Goal: Task Accomplishment & Management: Use online tool/utility

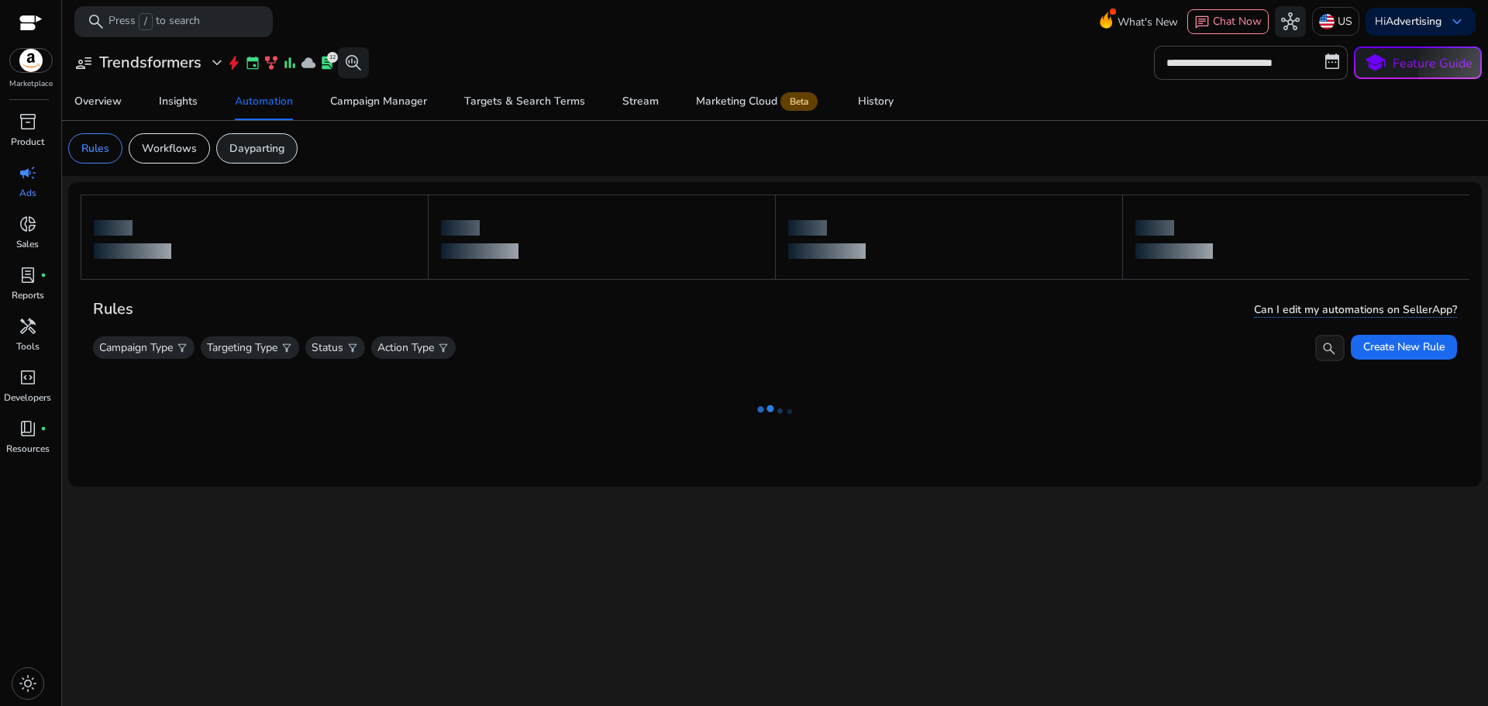
click at [251, 152] on p "Dayparting" at bounding box center [256, 148] width 55 height 16
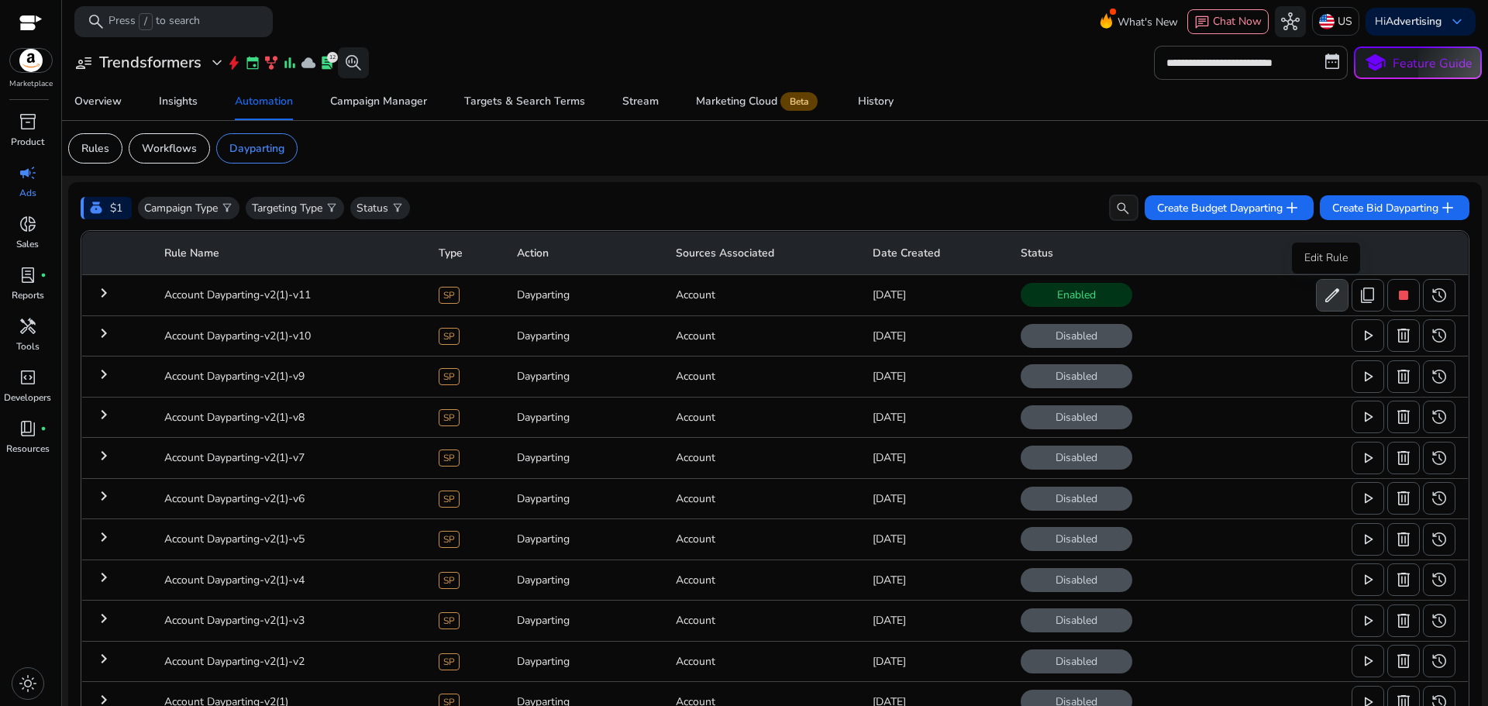
click at [1323, 291] on span "edit" at bounding box center [1332, 295] width 19 height 19
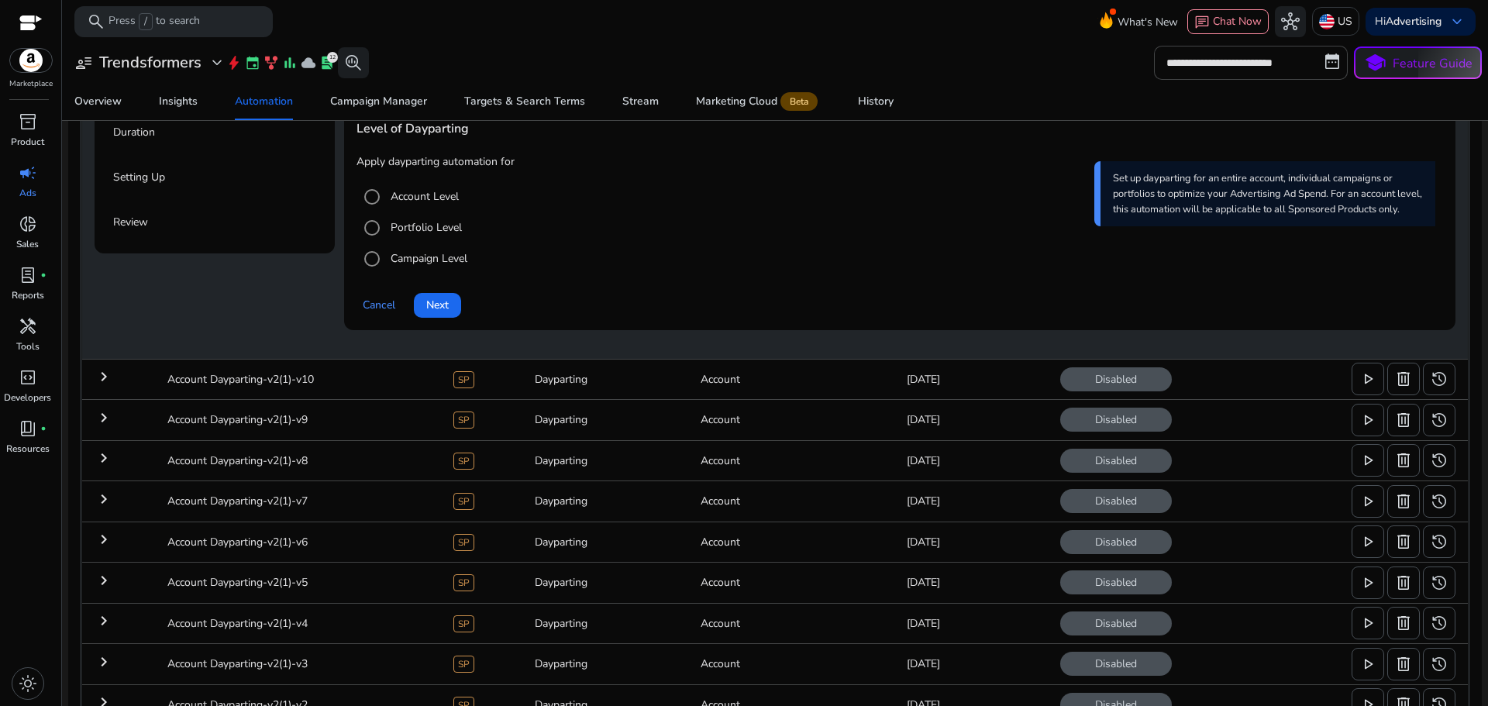
scroll to position [276, 0]
click at [455, 310] on span at bounding box center [437, 304] width 47 height 37
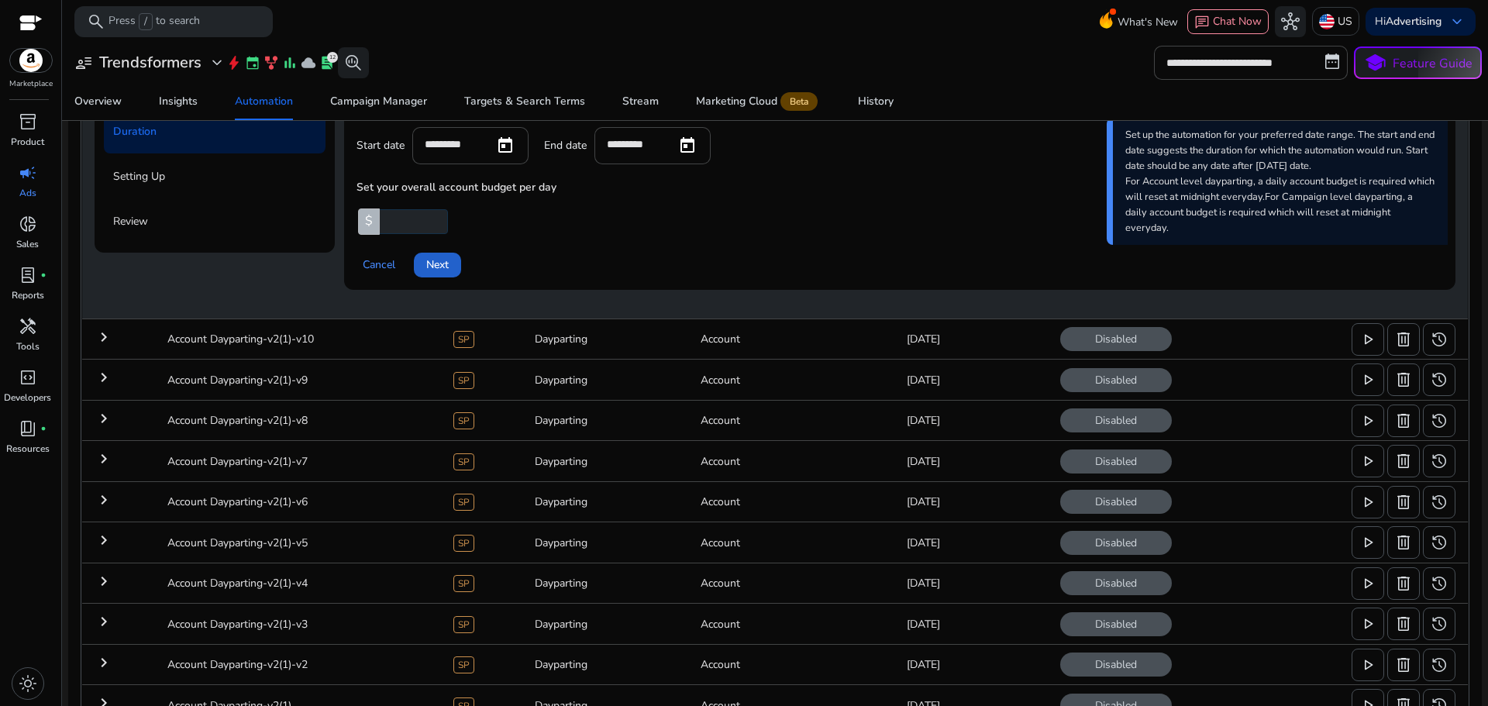
scroll to position [198, 0]
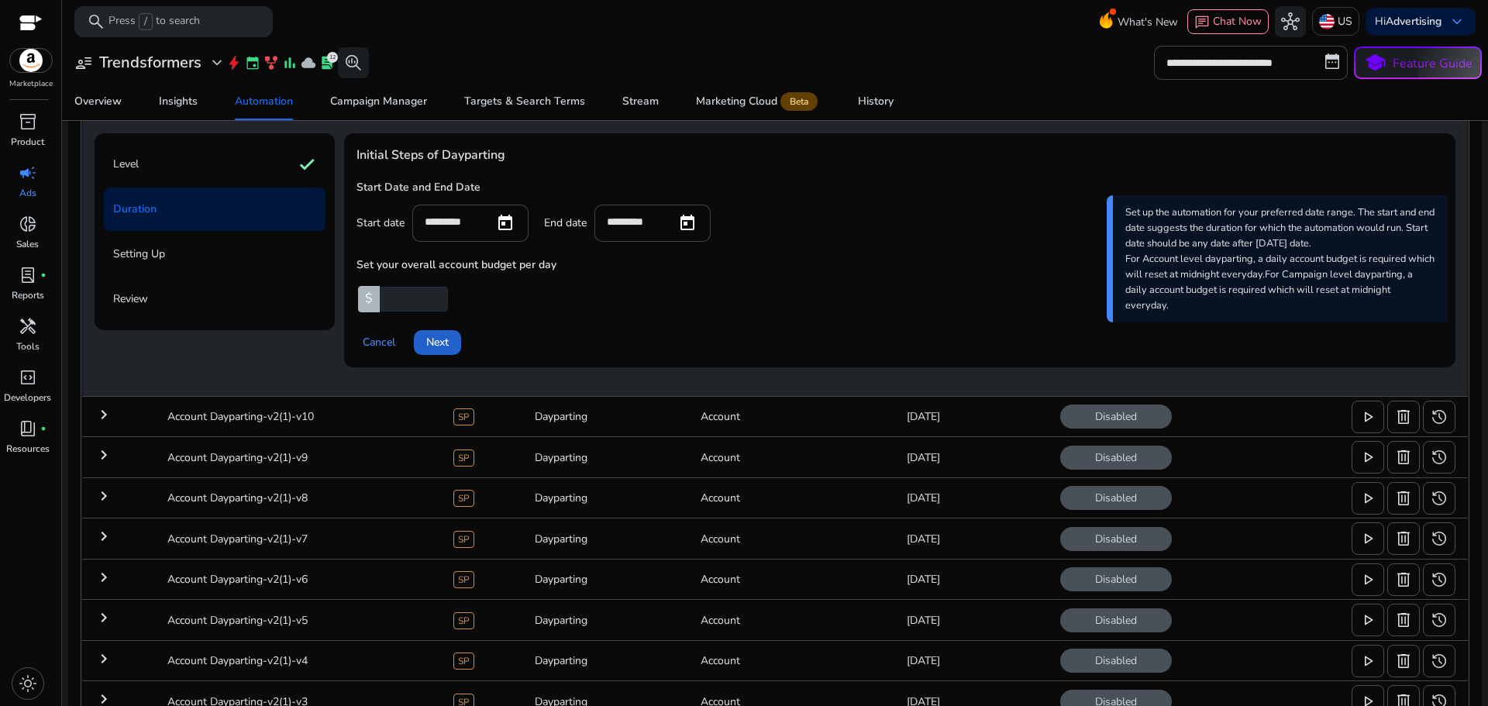
click at [446, 339] on span "Next" at bounding box center [437, 342] width 22 height 16
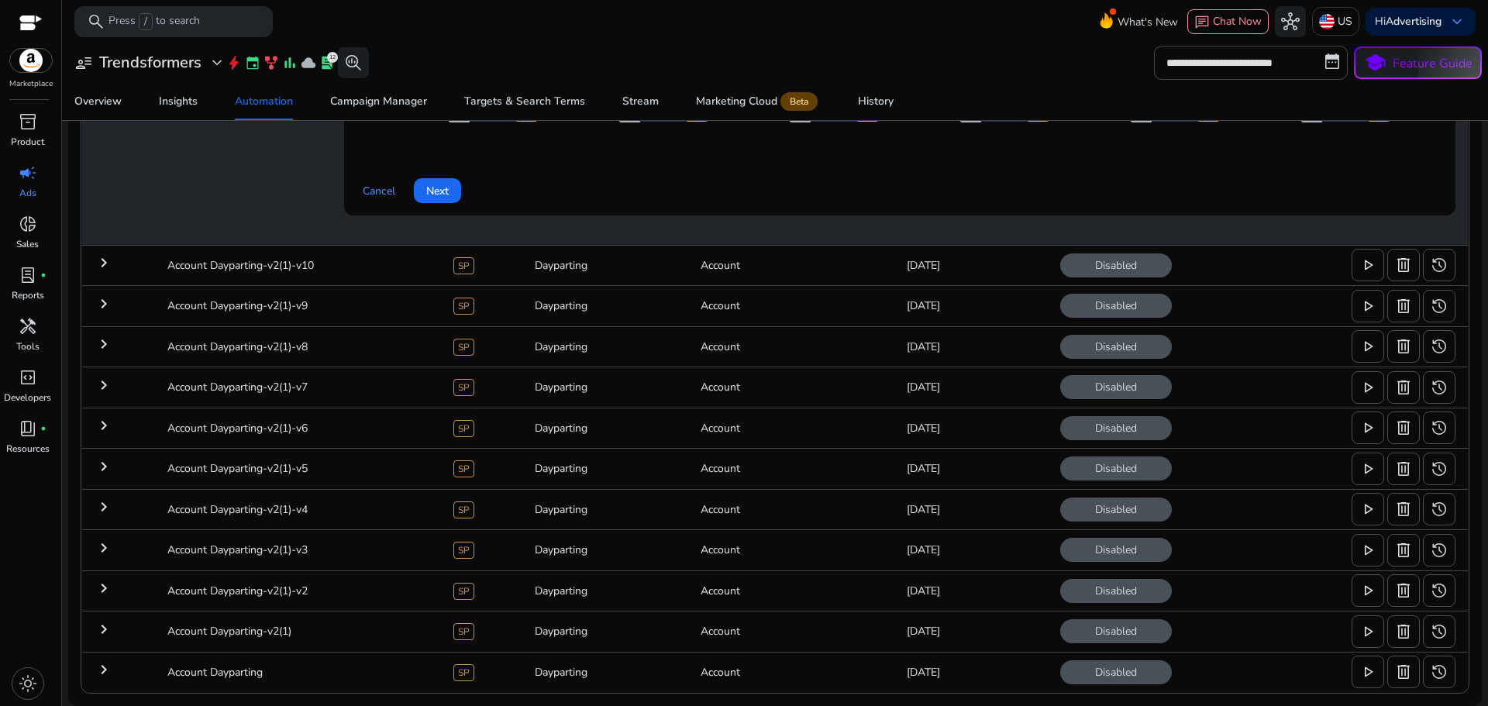
scroll to position [583, 0]
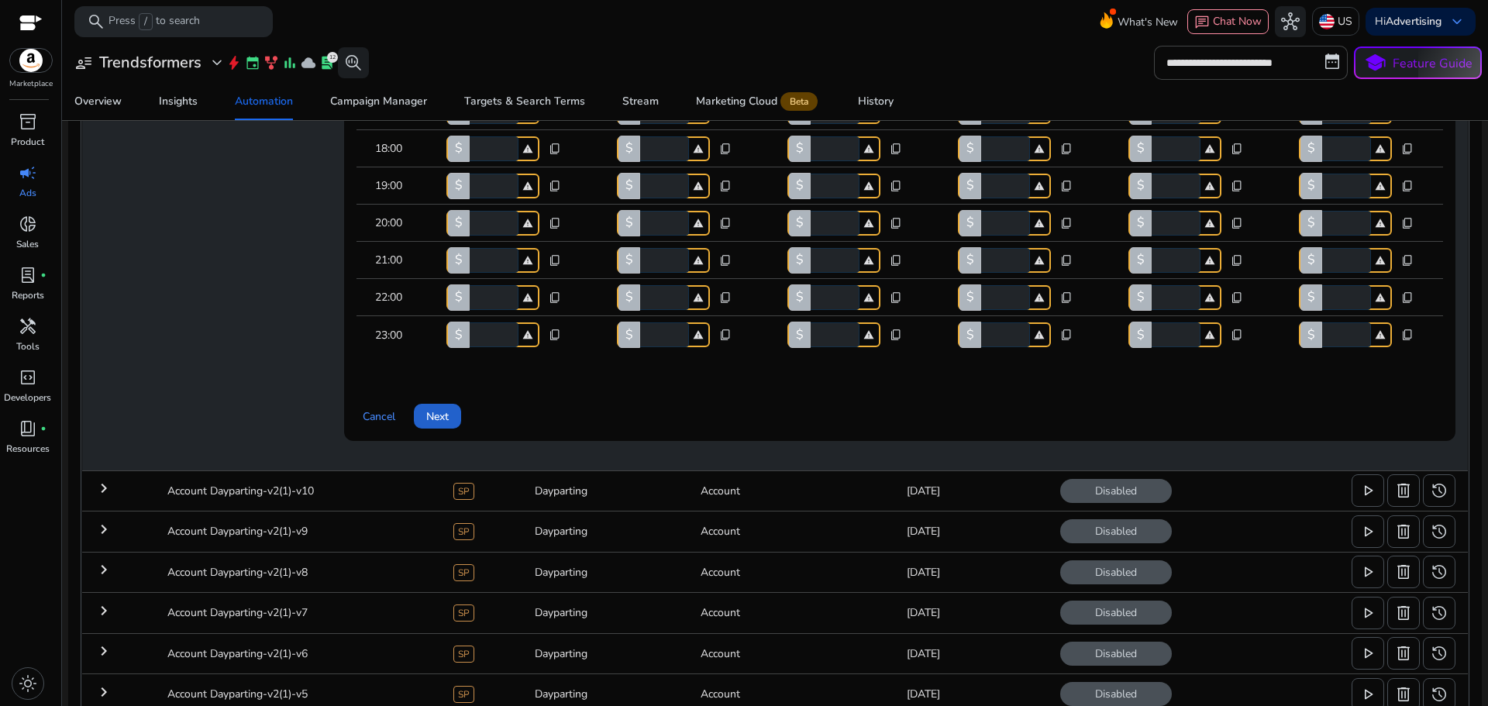
click at [439, 415] on span "Next" at bounding box center [437, 416] width 22 height 16
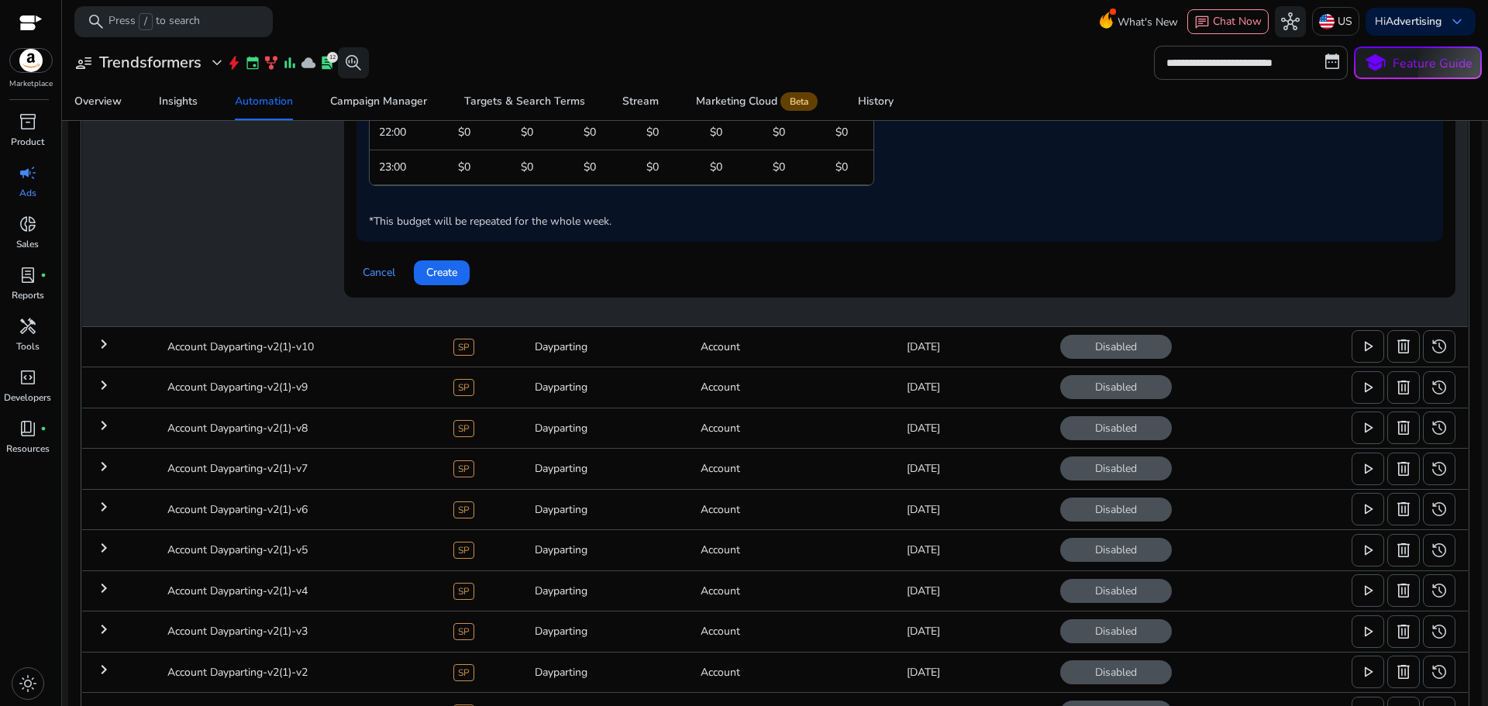
scroll to position [577, 0]
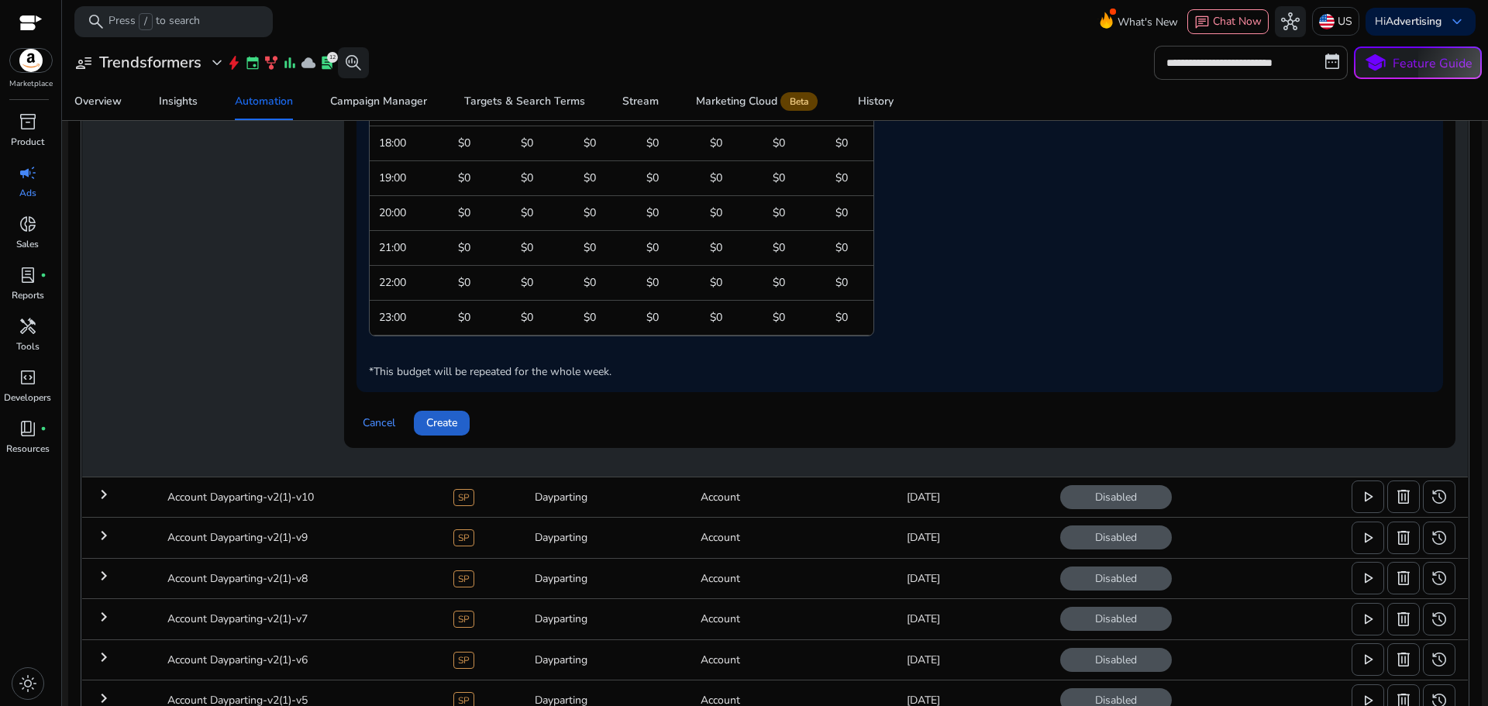
click at [451, 418] on span "Create" at bounding box center [441, 423] width 31 height 16
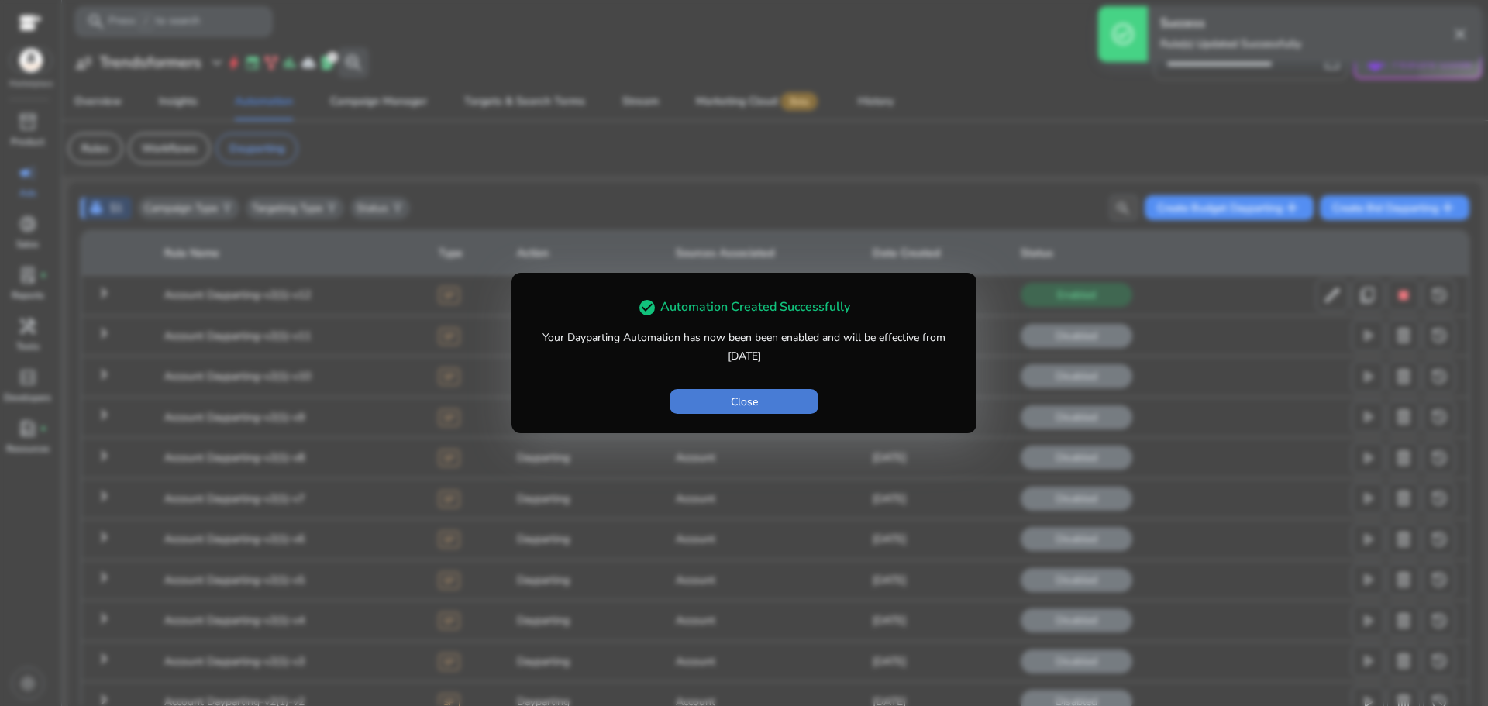
scroll to position [0, 0]
click at [767, 400] on span "button" at bounding box center [743, 401] width 149 height 37
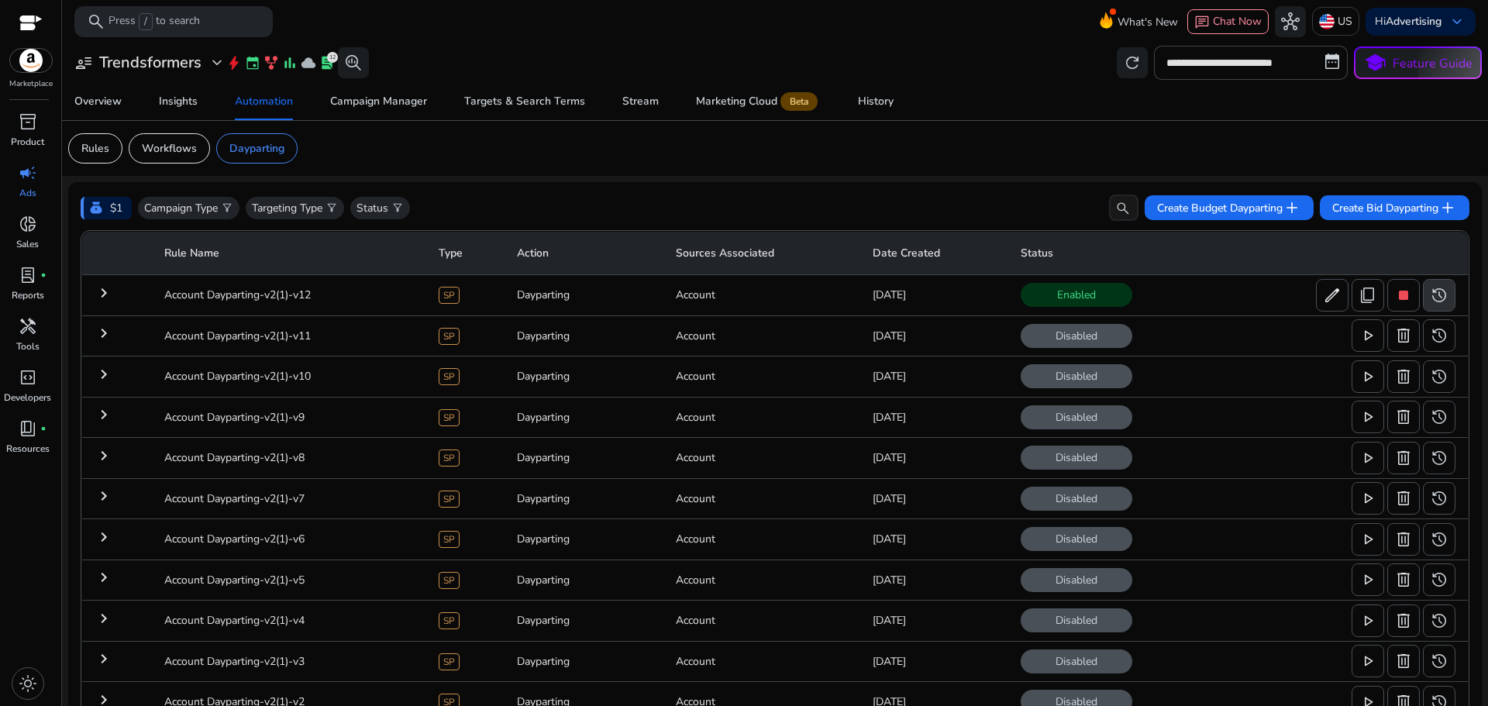
click at [1430, 293] on span "history" at bounding box center [1439, 295] width 19 height 19
click at [109, 294] on mat-icon "keyboard_arrow_right" at bounding box center [104, 293] width 19 height 19
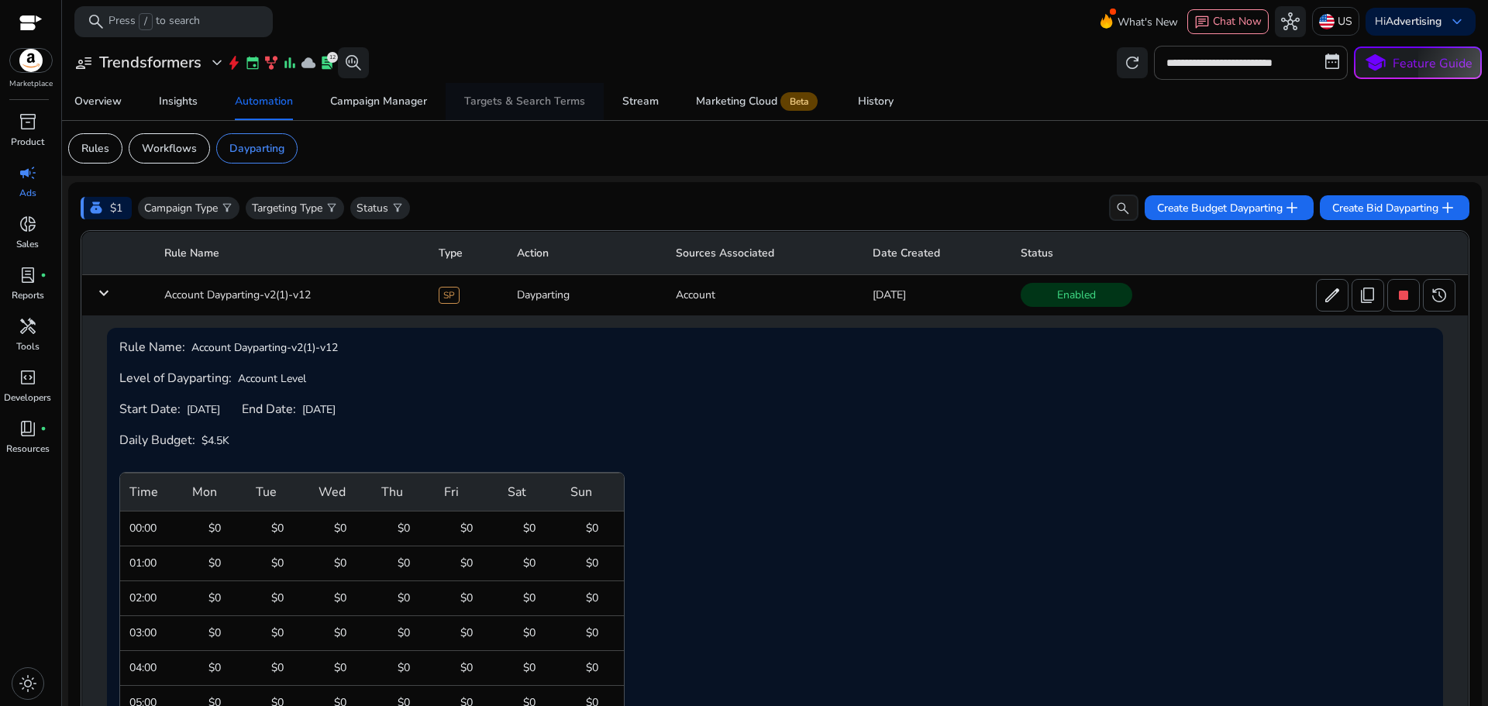
click at [545, 103] on div "Targets & Search Terms" at bounding box center [524, 101] width 121 height 11
